Goal: Information Seeking & Learning: Learn about a topic

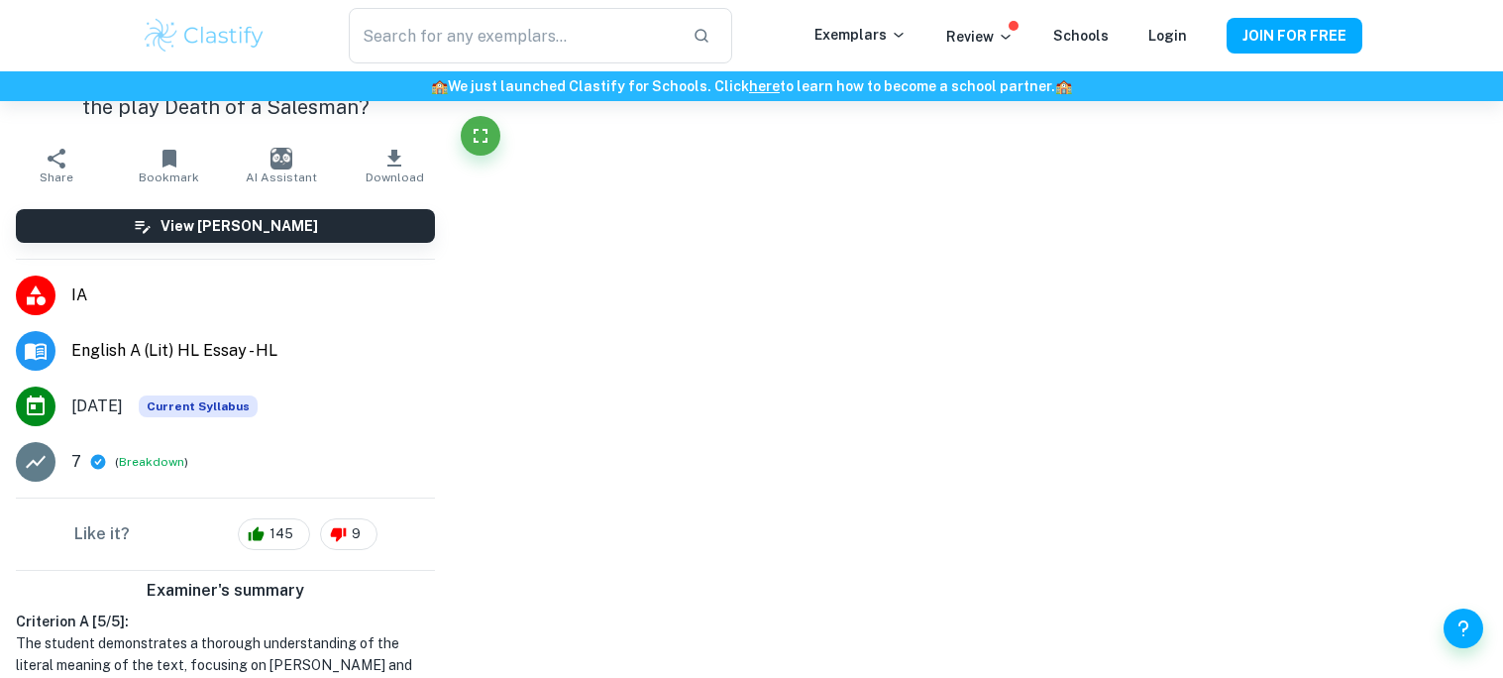
scroll to position [150, 0]
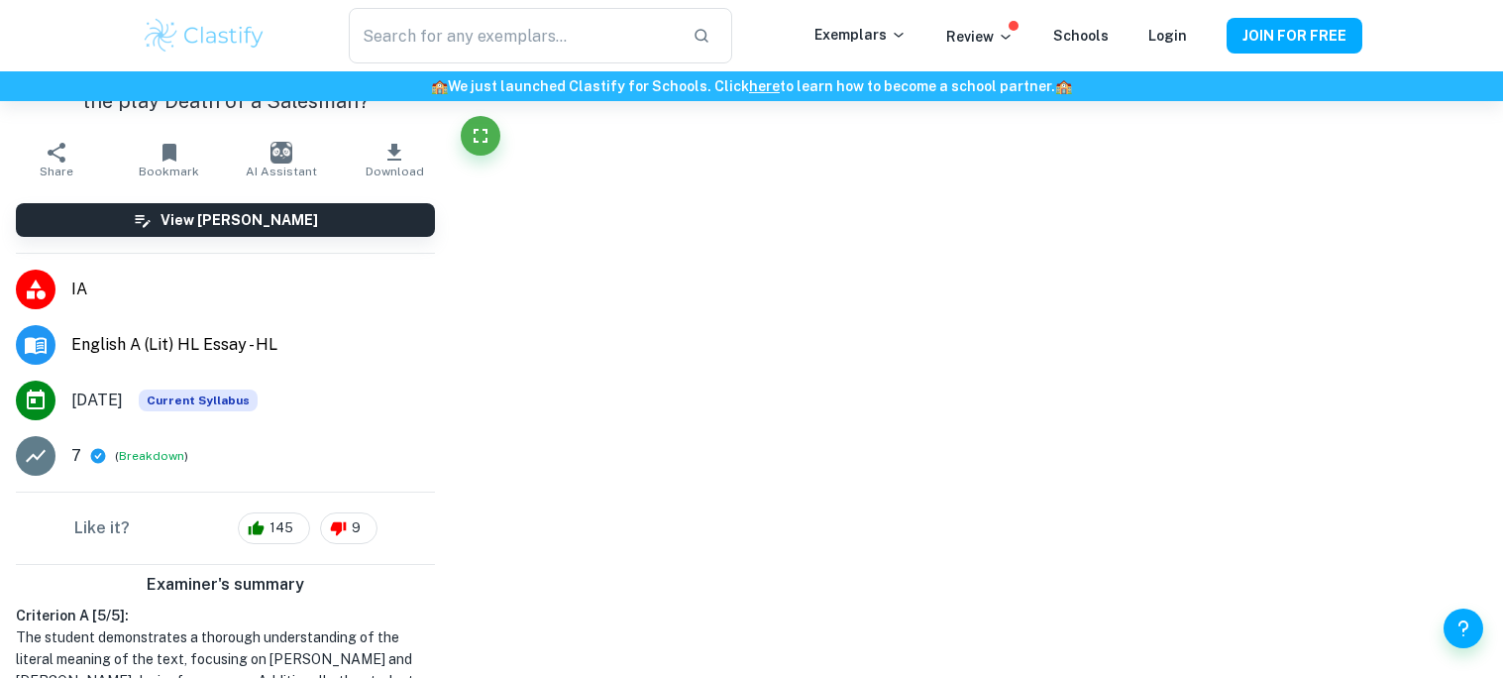
click at [189, 38] on img at bounding box center [205, 36] width 126 height 40
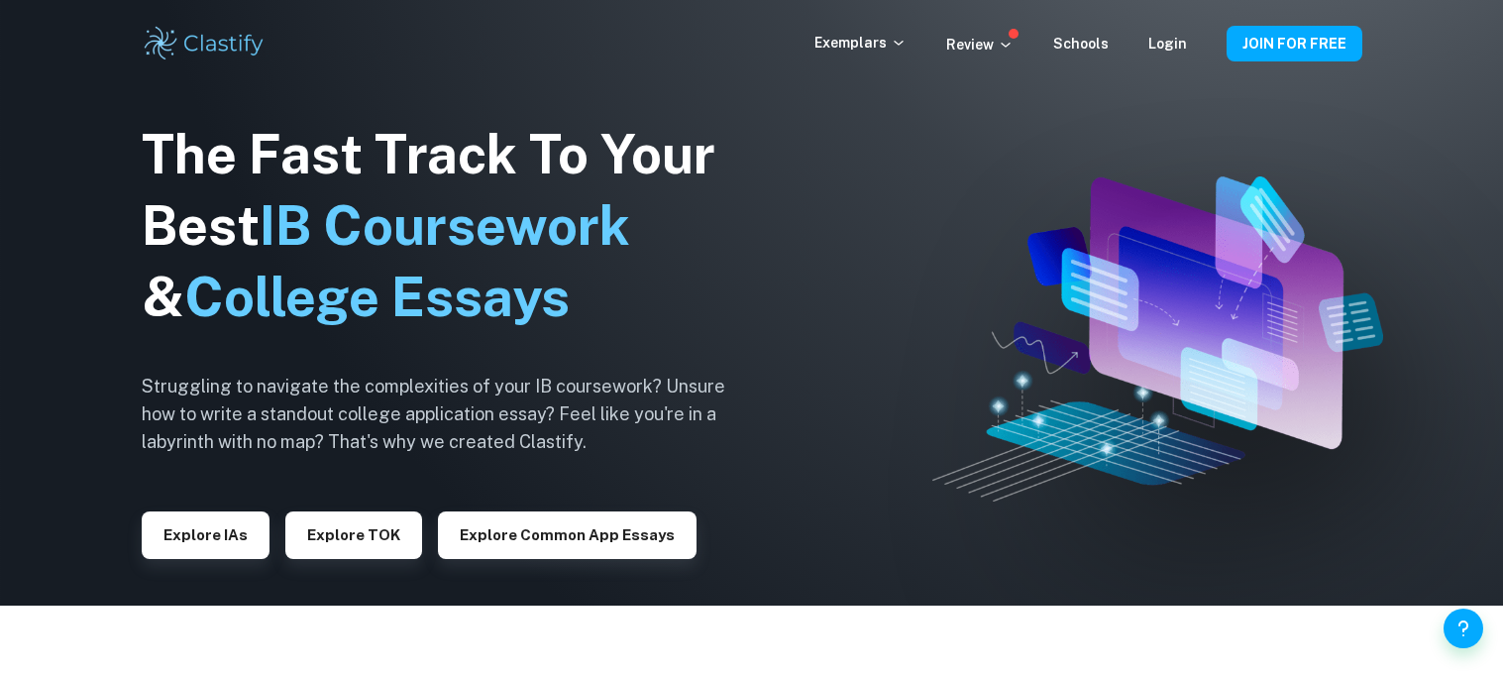
scroll to position [85, 0]
